Goal: Book appointment/travel/reservation

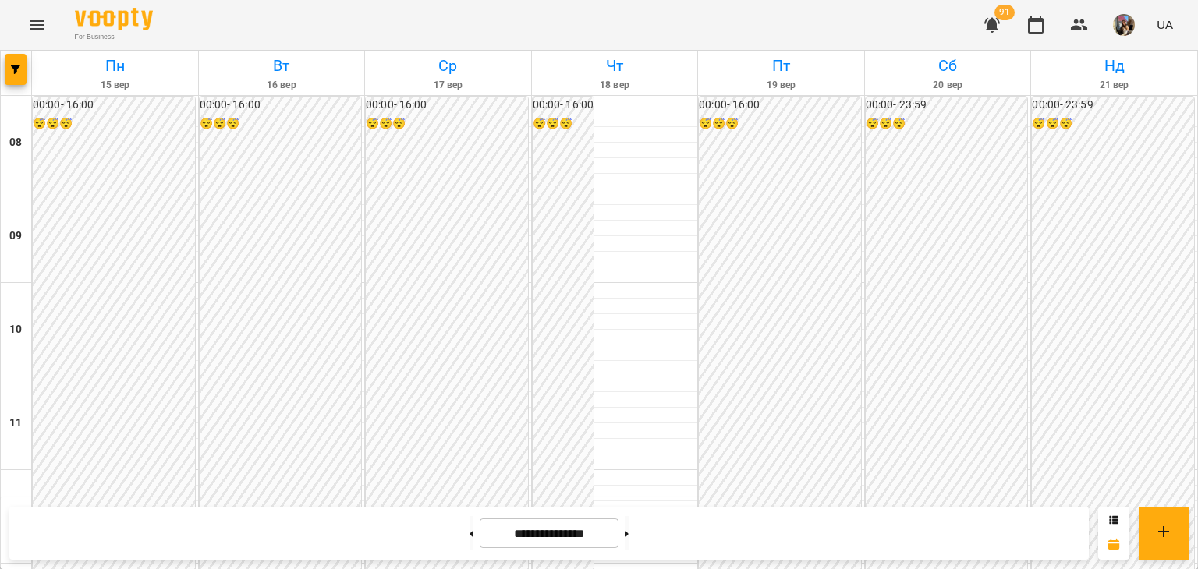
scroll to position [673, 0]
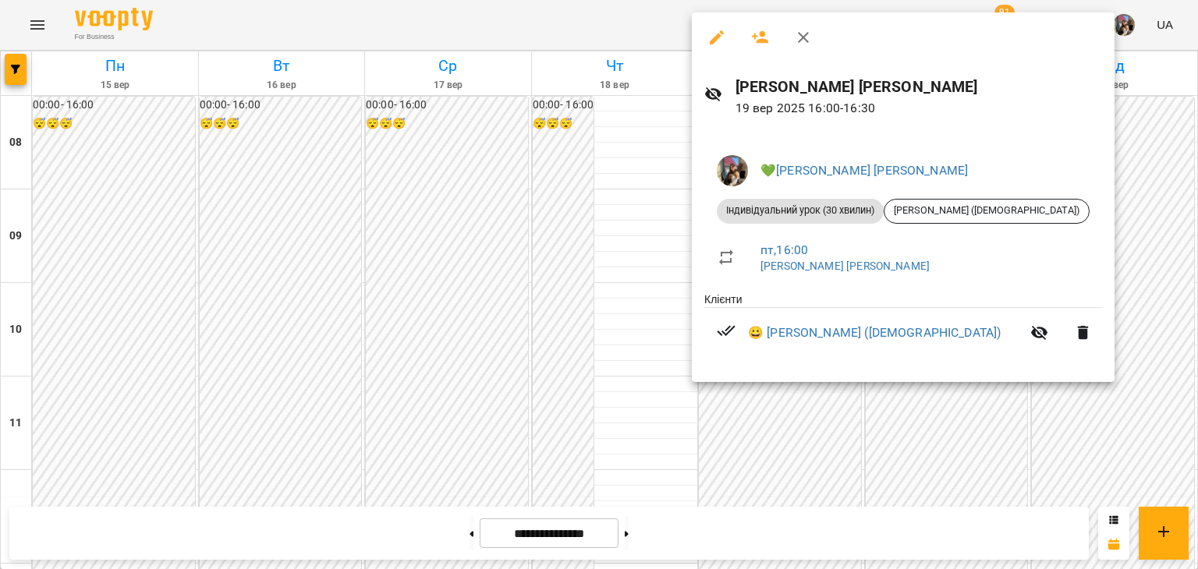
click at [1127, 257] on div at bounding box center [599, 284] width 1198 height 569
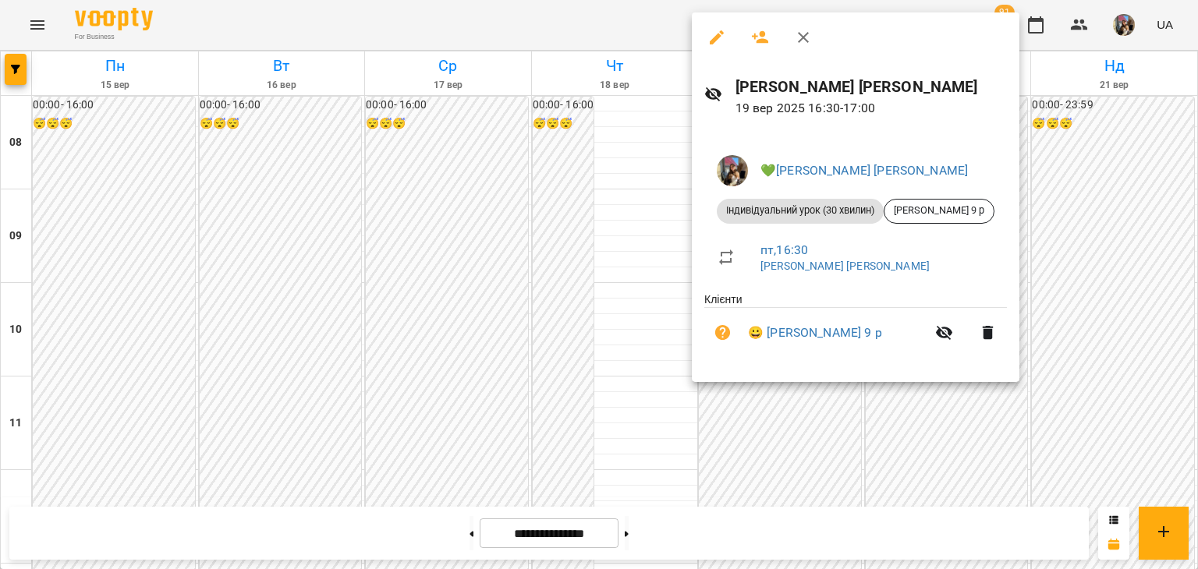
click at [1095, 232] on div at bounding box center [599, 284] width 1198 height 569
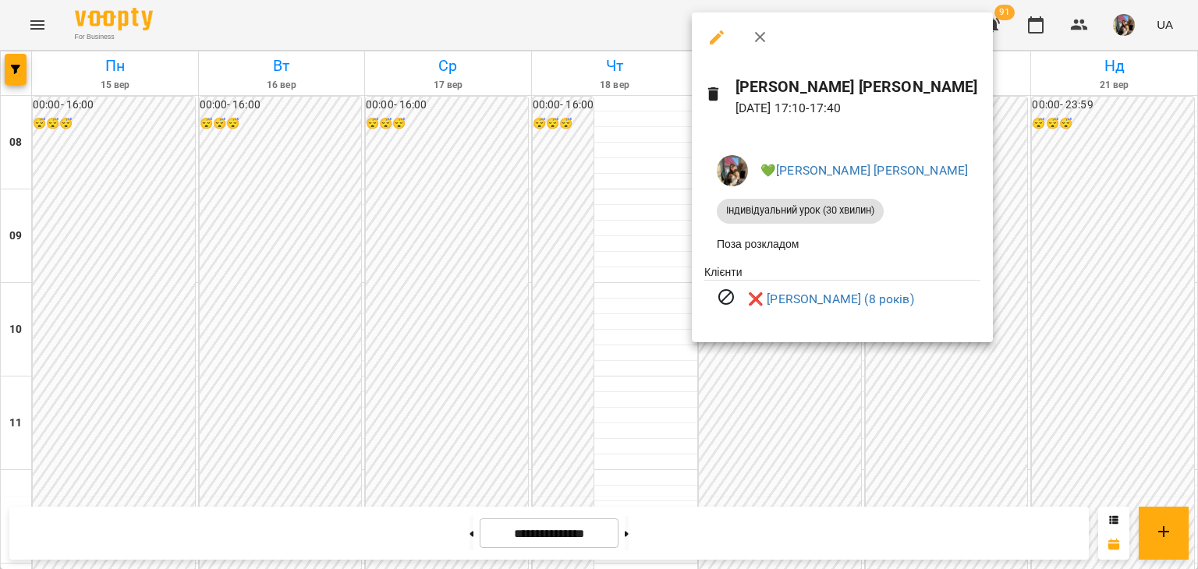
click at [1064, 275] on div at bounding box center [599, 284] width 1198 height 569
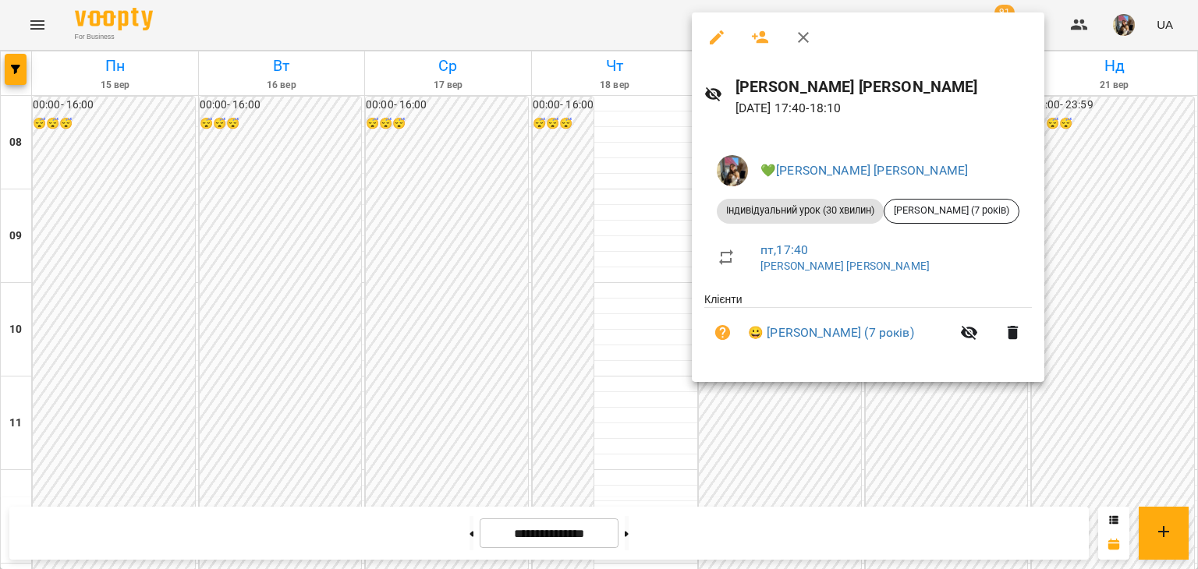
click at [1106, 322] on div at bounding box center [599, 284] width 1198 height 569
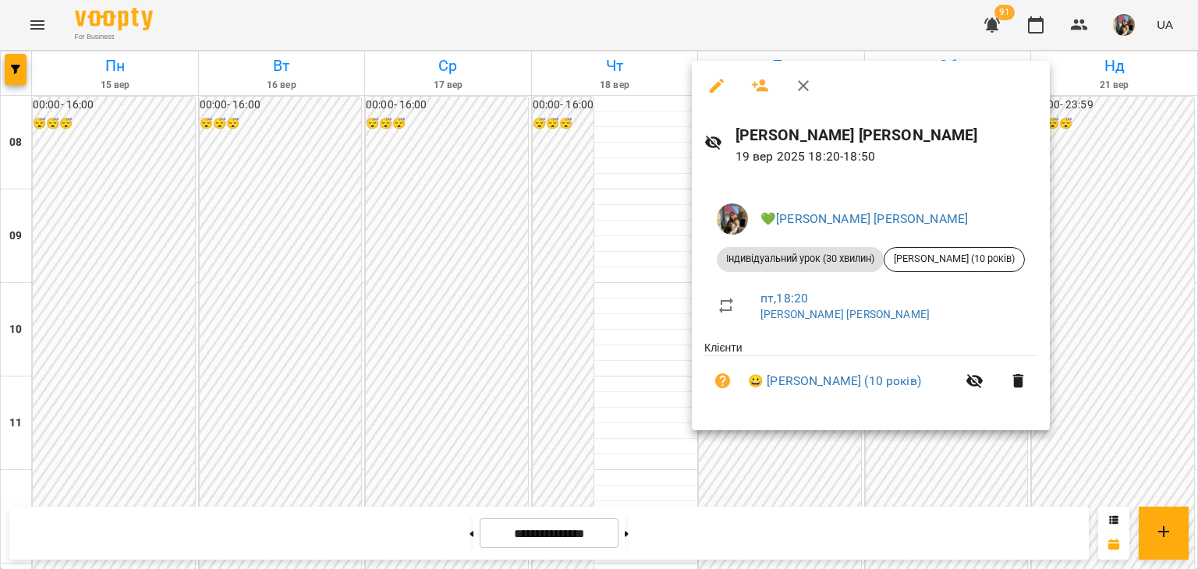
click at [1111, 311] on div at bounding box center [599, 284] width 1198 height 569
